Goal: Task Accomplishment & Management: Use online tool/utility

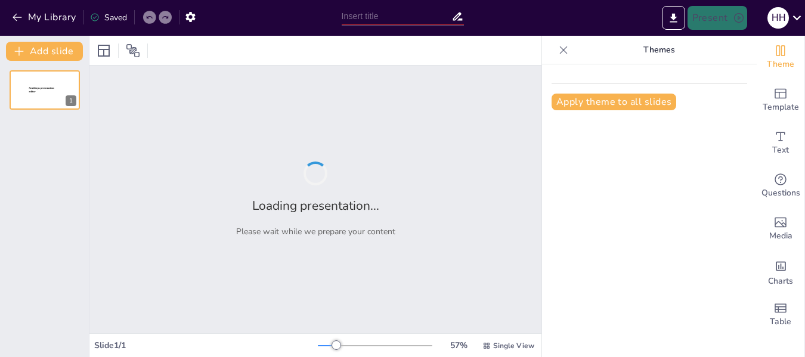
type input "Growth Trends: Volume and Value Evolution in [GEOGRAPHIC_DATA]'s Retail Pharmac…"
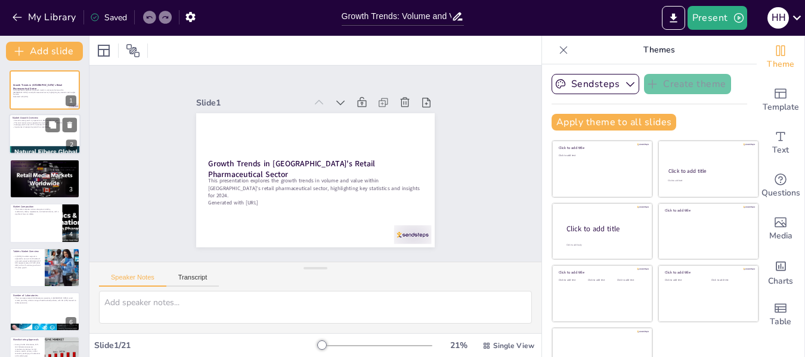
click at [46, 134] on div at bounding box center [45, 134] width 72 height 41
type textarea "The projected growth in units sold indicates a robust demand for pharmaceutical…"
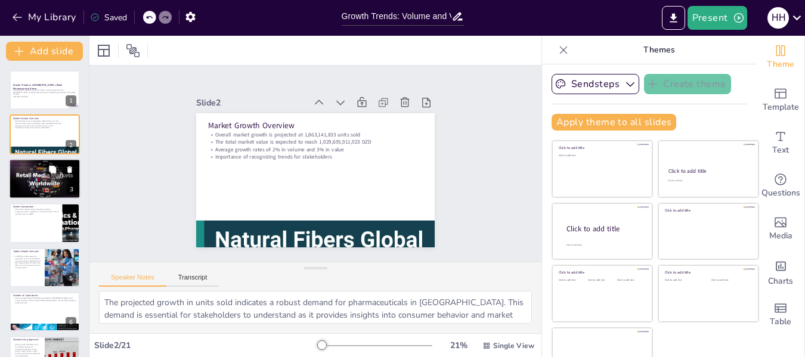
click at [39, 181] on div at bounding box center [45, 179] width 72 height 54
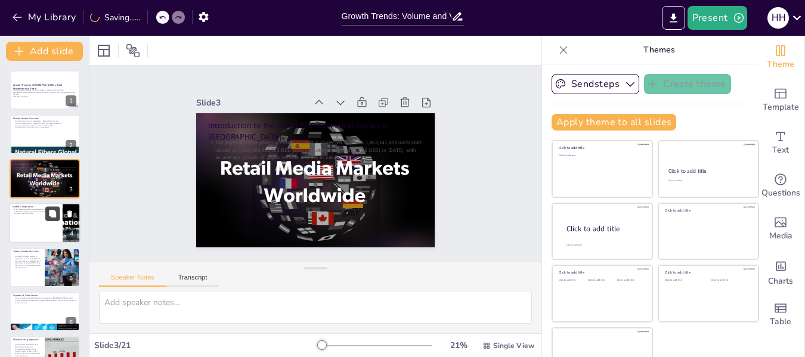
click at [48, 217] on button at bounding box center [52, 214] width 14 height 14
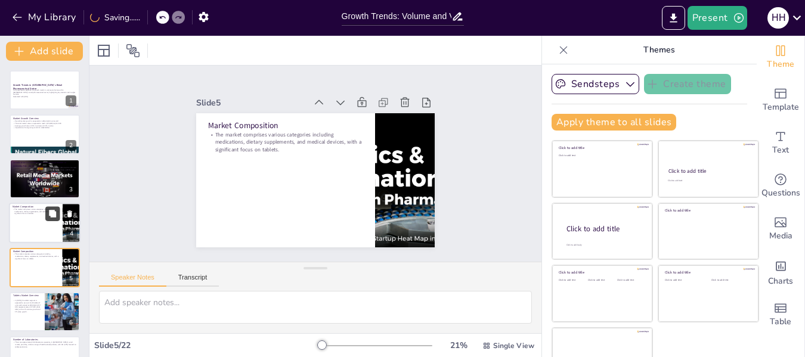
scroll to position [58, 0]
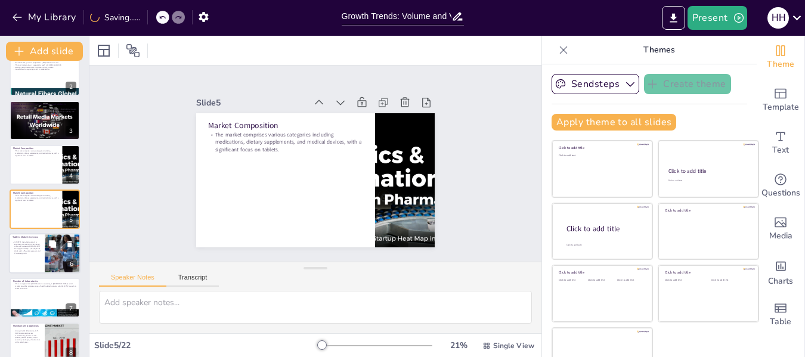
click at [35, 252] on p "In [DATE], the tablet segment is expected to account for 452,602,417 units sold…" at bounding box center [27, 247] width 29 height 13
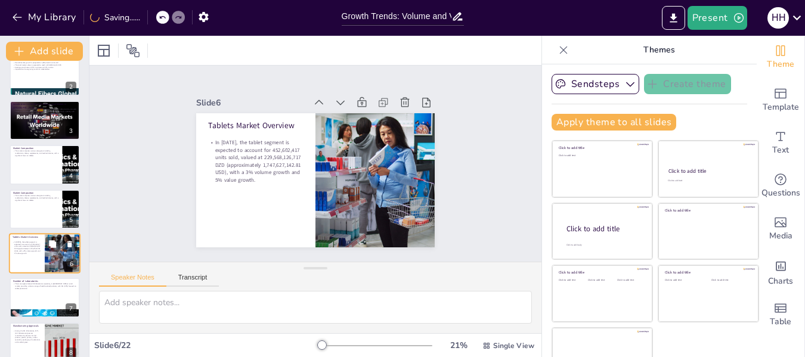
scroll to position [103, 0]
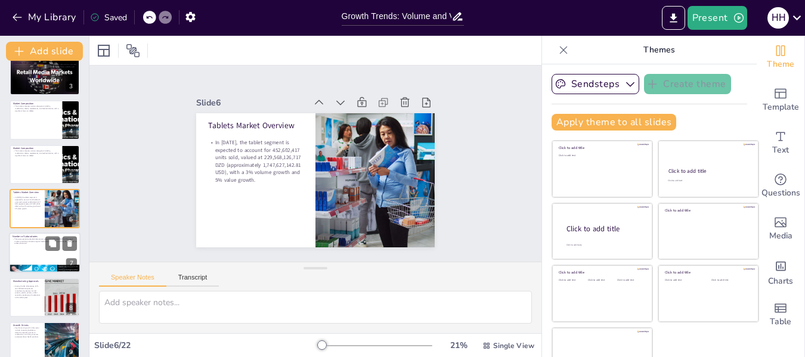
click at [35, 249] on div at bounding box center [45, 253] width 72 height 41
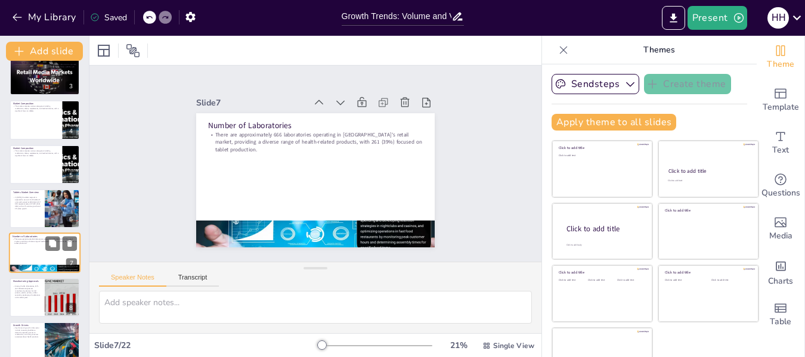
scroll to position [147, 0]
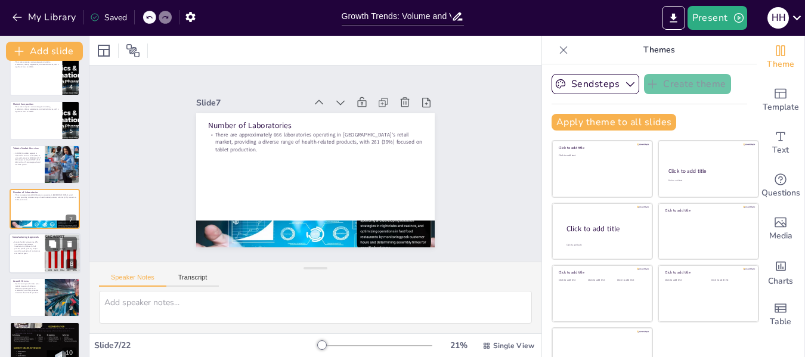
click at [44, 247] on div at bounding box center [45, 253] width 72 height 41
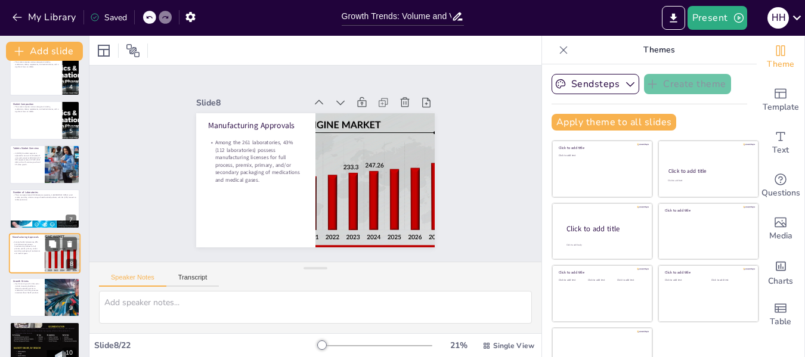
scroll to position [191, 0]
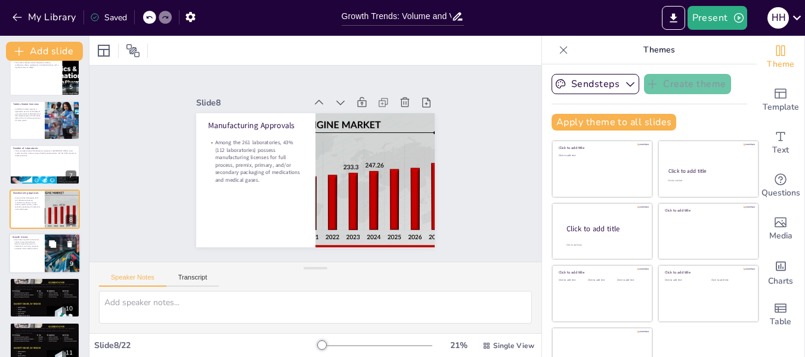
click at [38, 261] on div at bounding box center [45, 253] width 72 height 41
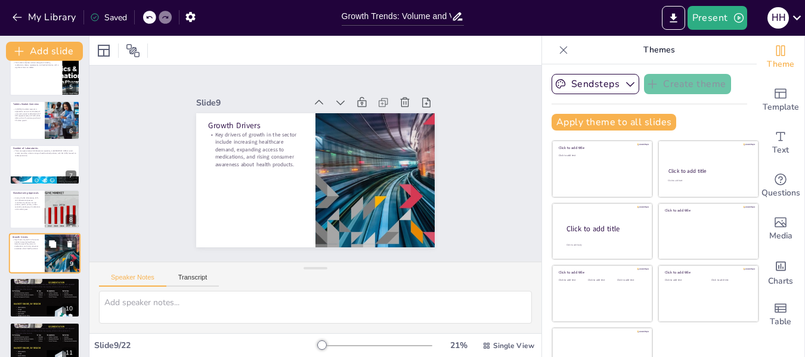
scroll to position [236, 0]
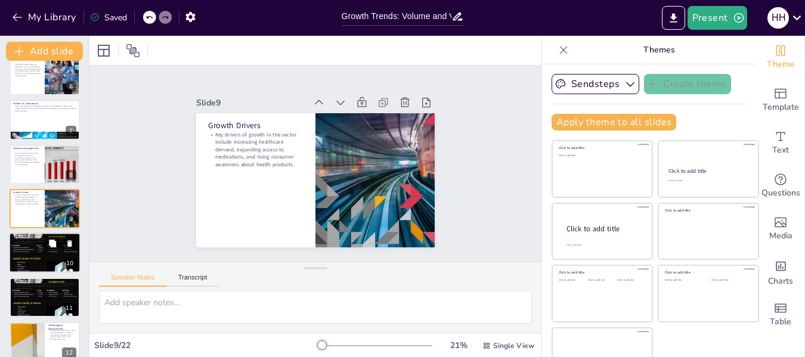
click at [42, 252] on div at bounding box center [45, 253] width 72 height 101
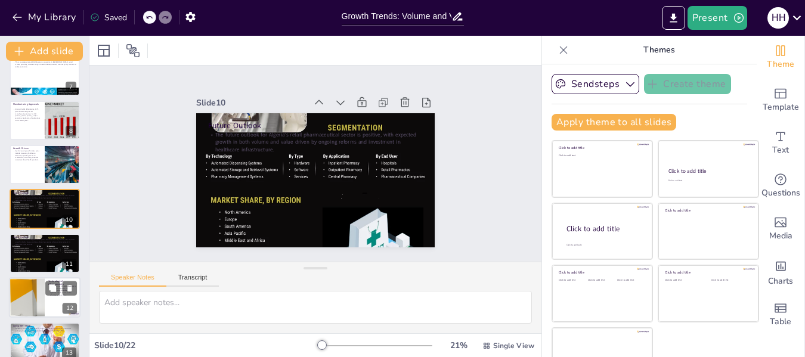
click at [26, 296] on div at bounding box center [27, 297] width 74 height 41
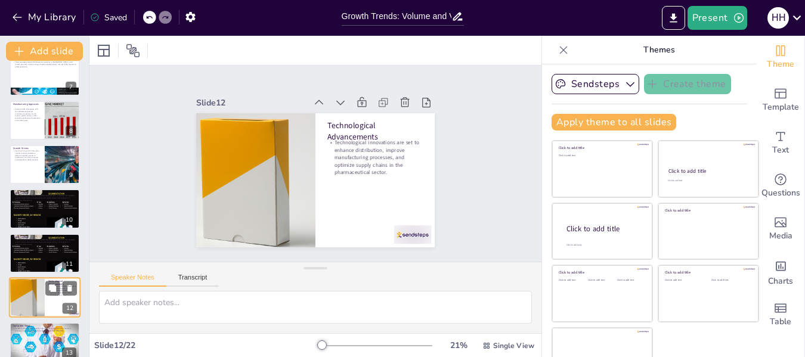
scroll to position [369, 0]
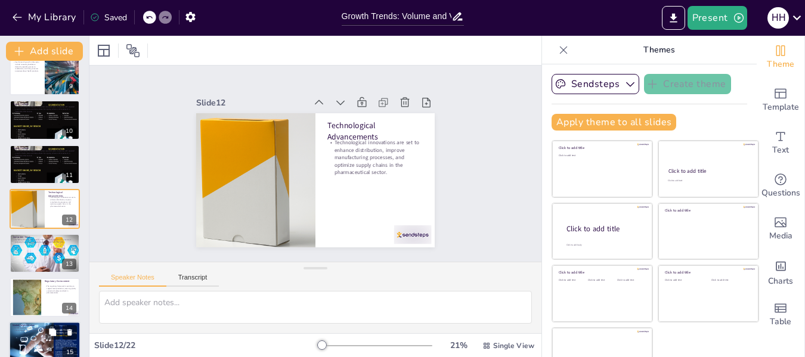
click at [30, 338] on div at bounding box center [45, 342] width 72 height 41
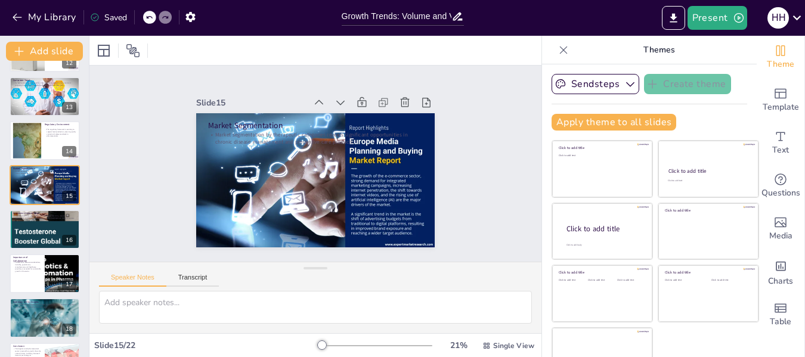
scroll to position [557, 0]
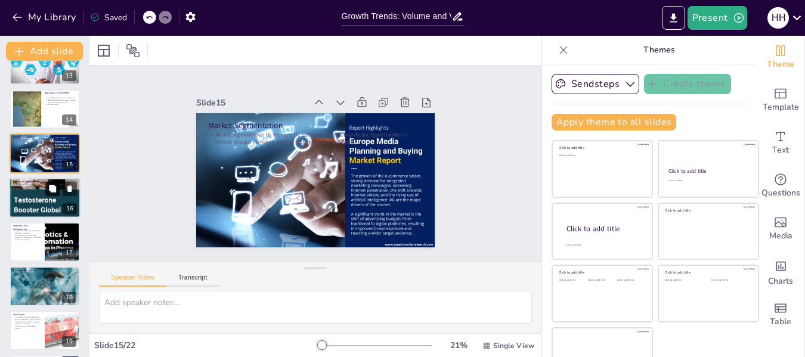
click at [57, 195] on button at bounding box center [52, 188] width 14 height 14
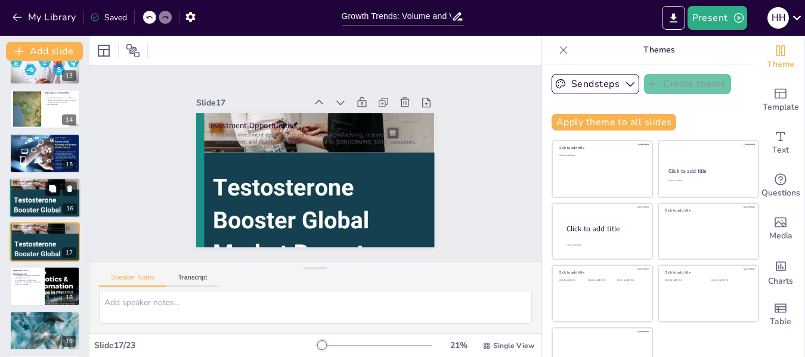
scroll to position [591, 0]
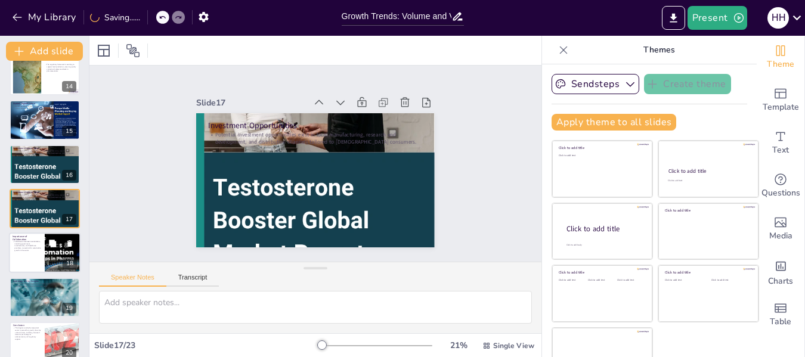
click at [56, 247] on icon at bounding box center [52, 243] width 7 height 7
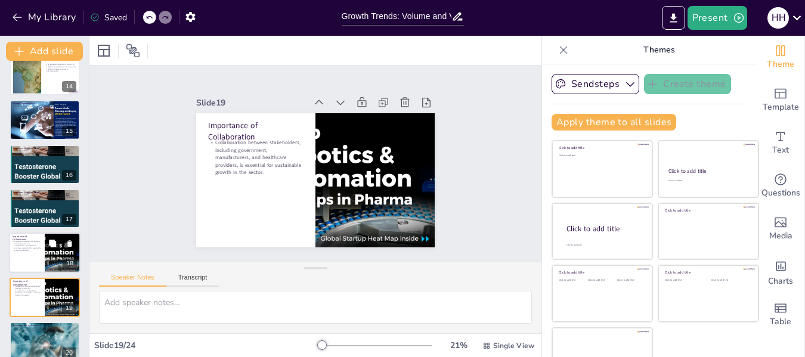
scroll to position [679, 0]
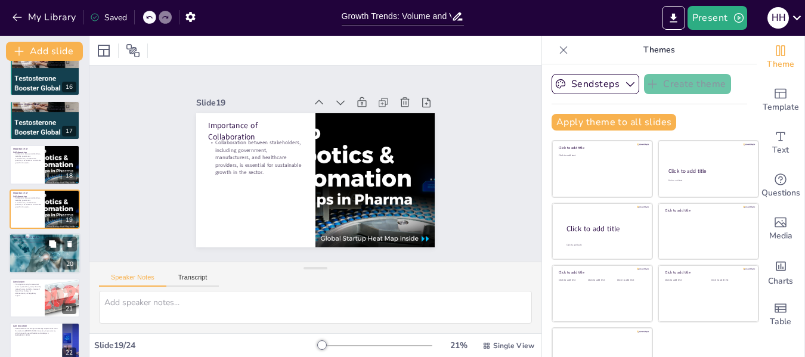
click at [54, 251] on div at bounding box center [45, 253] width 72 height 48
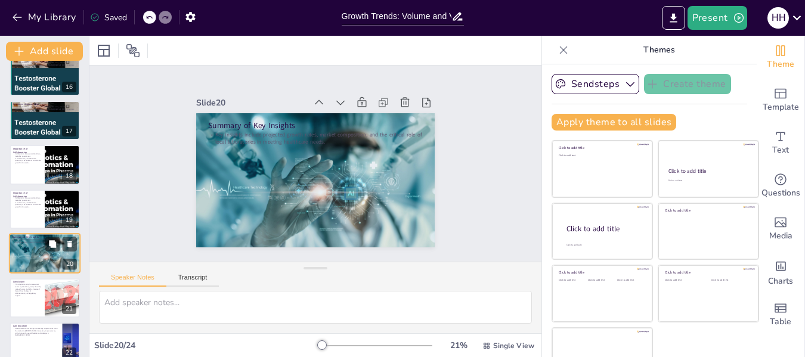
scroll to position [723, 0]
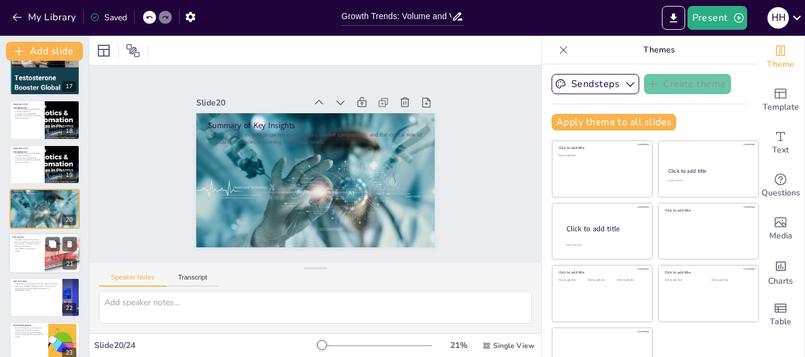
click at [51, 254] on div at bounding box center [62, 253] width 77 height 41
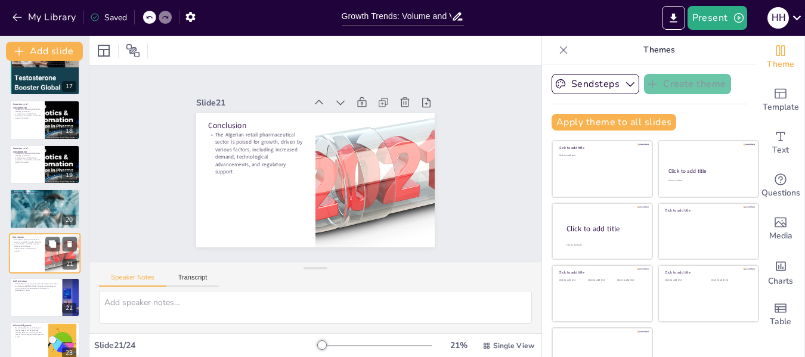
scroll to position [768, 0]
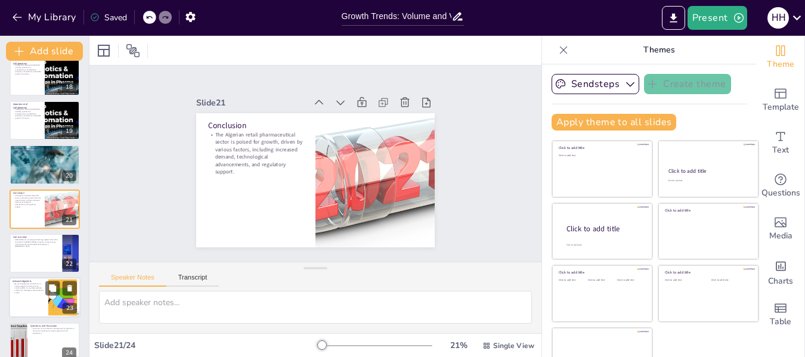
click at [35, 300] on div at bounding box center [45, 298] width 72 height 41
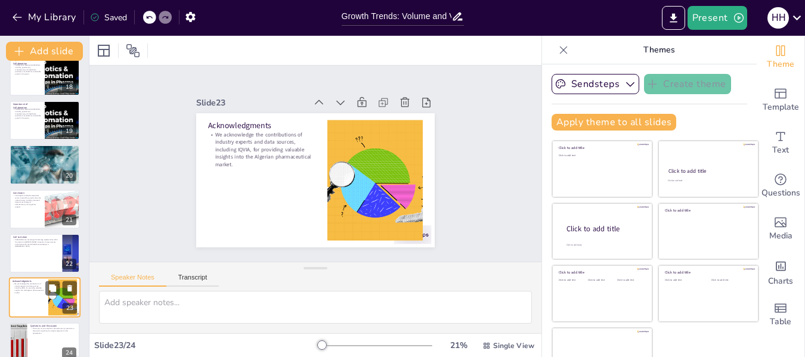
scroll to position [782, 0]
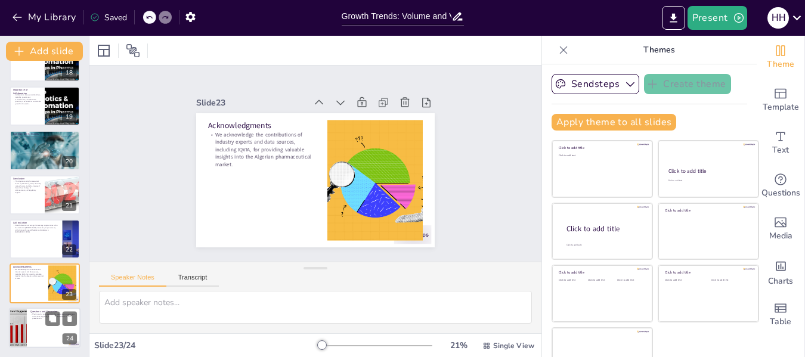
click at [35, 328] on div at bounding box center [45, 328] width 72 height 41
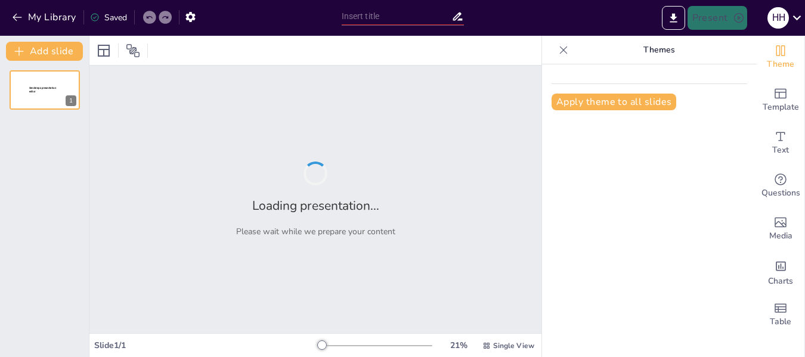
type input "Growth Trends: Volume and Value Evolution in [GEOGRAPHIC_DATA]'s Retail Pharmac…"
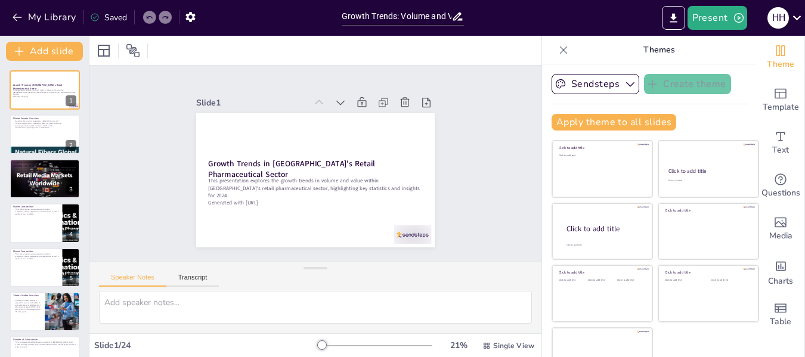
click at [317, 344] on div at bounding box center [322, 345] width 10 height 10
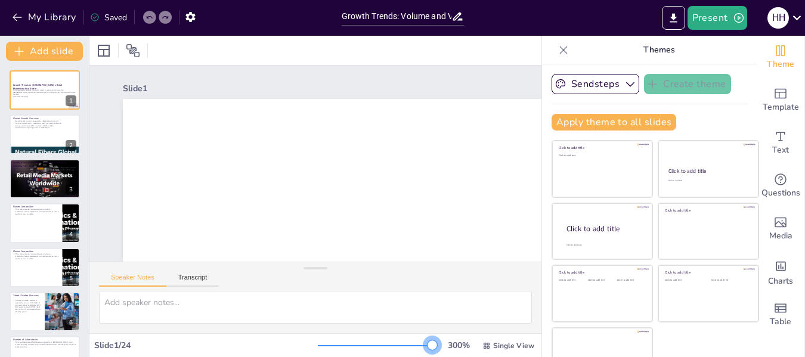
drag, startPoint x: 305, startPoint y: 344, endPoint x: 430, endPoint y: 361, distance: 125.6
click at [430, 356] on html "My Library Saved Growth Trends: Volume and Value Evolution in [GEOGRAPHIC_DATA]…" at bounding box center [402, 178] width 805 height 357
click at [493, 344] on span "Single View" at bounding box center [513, 346] width 41 height 10
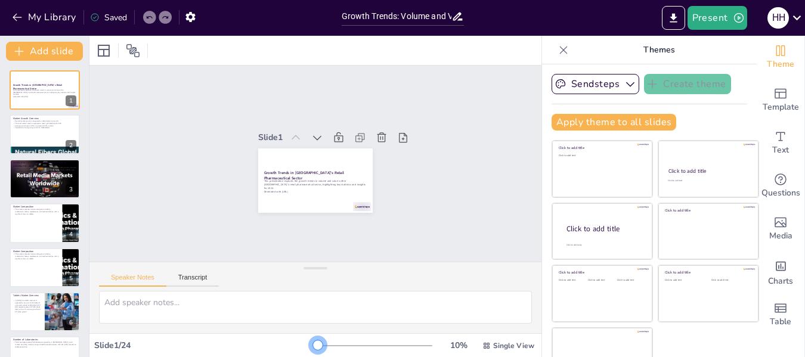
drag, startPoint x: 420, startPoint y: 347, endPoint x: 201, endPoint y: 344, distance: 218.7
click at [201, 344] on div "Slide 1 / 24 10 % Single View" at bounding box center [315, 345] width 452 height 19
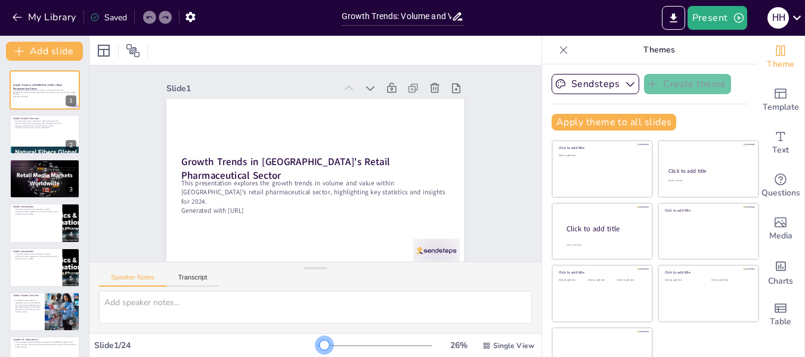
click at [319, 343] on div at bounding box center [324, 345] width 10 height 10
click at [192, 278] on button "Transcript" at bounding box center [192, 280] width 53 height 13
click at [138, 280] on button "Speaker Notes" at bounding box center [132, 280] width 67 height 13
click at [674, 17] on icon "Export to PowerPoint" at bounding box center [672, 17] width 7 height 9
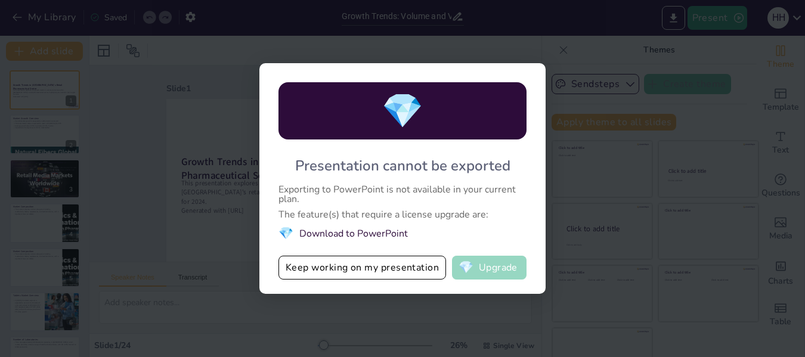
click at [505, 268] on button "💎 Upgrade" at bounding box center [489, 268] width 74 height 24
